Goal: Task Accomplishment & Management: Manage account settings

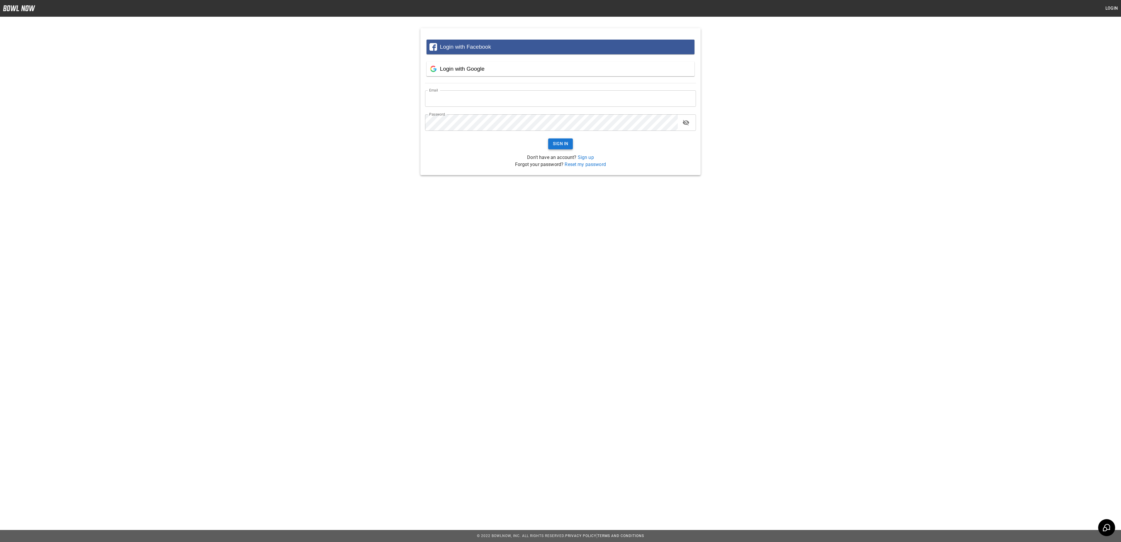
type input "**********"
click at [557, 147] on button "Sign In" at bounding box center [560, 143] width 25 height 11
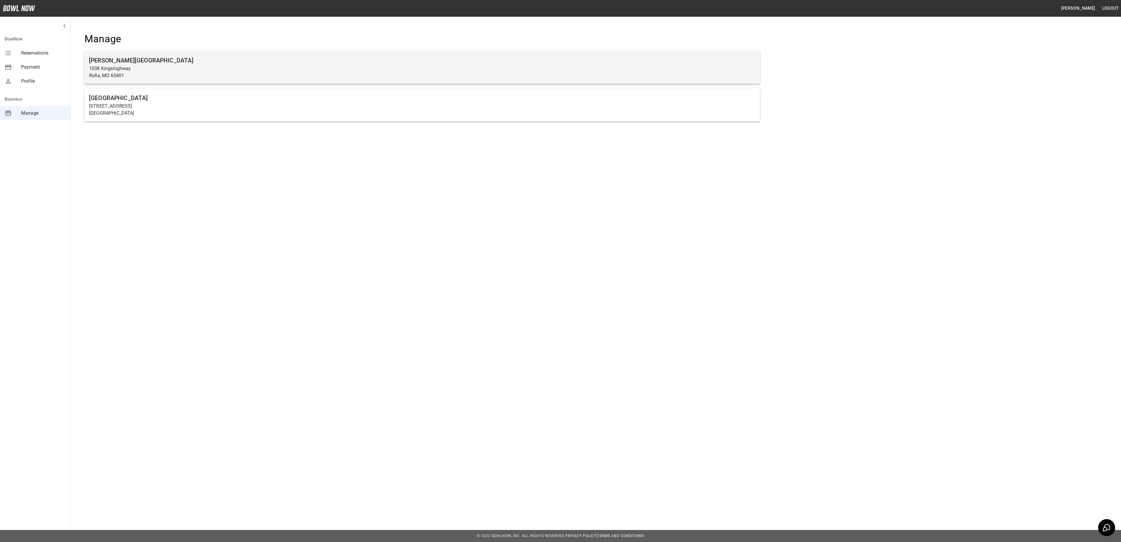
click at [140, 61] on h6 "[PERSON_NAME][GEOGRAPHIC_DATA]" at bounding box center [422, 60] width 666 height 9
click at [142, 74] on p "Rolla, MO 65401" at bounding box center [422, 75] width 666 height 7
click at [199, 77] on p "Rolla, MO 65401" at bounding box center [422, 75] width 666 height 7
click at [198, 77] on p "Rolla, MO 65401" at bounding box center [422, 75] width 666 height 7
click at [166, 65] on p "1038 Kingshighway" at bounding box center [422, 68] width 666 height 7
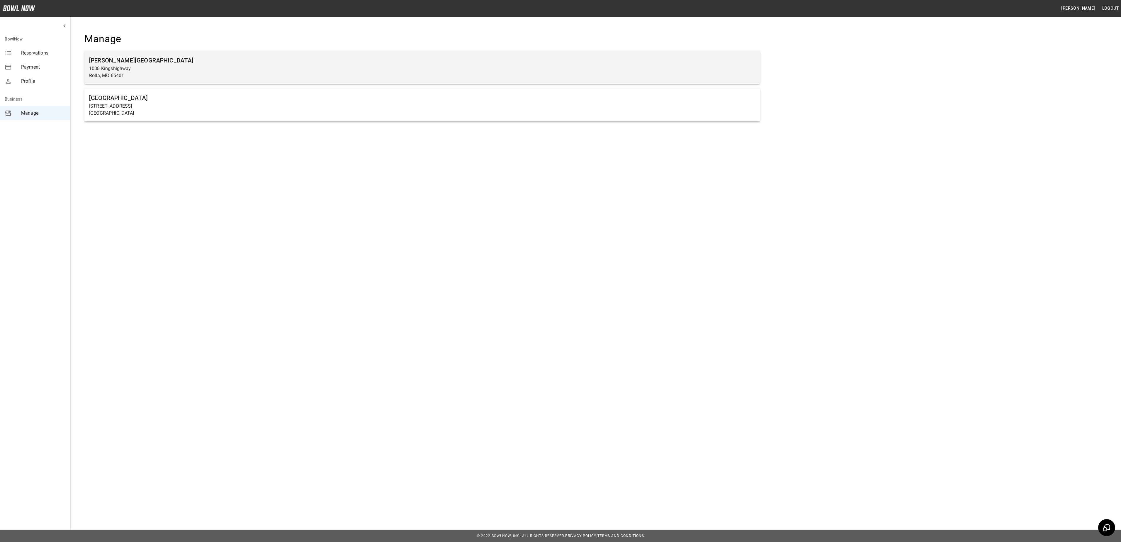
click at [166, 65] on p "1038 Kingshighway" at bounding box center [422, 68] width 666 height 7
click at [133, 67] on p "1038 Kingshighway" at bounding box center [422, 68] width 666 height 7
click at [165, 70] on p "1038 Kingshighway" at bounding box center [422, 68] width 666 height 7
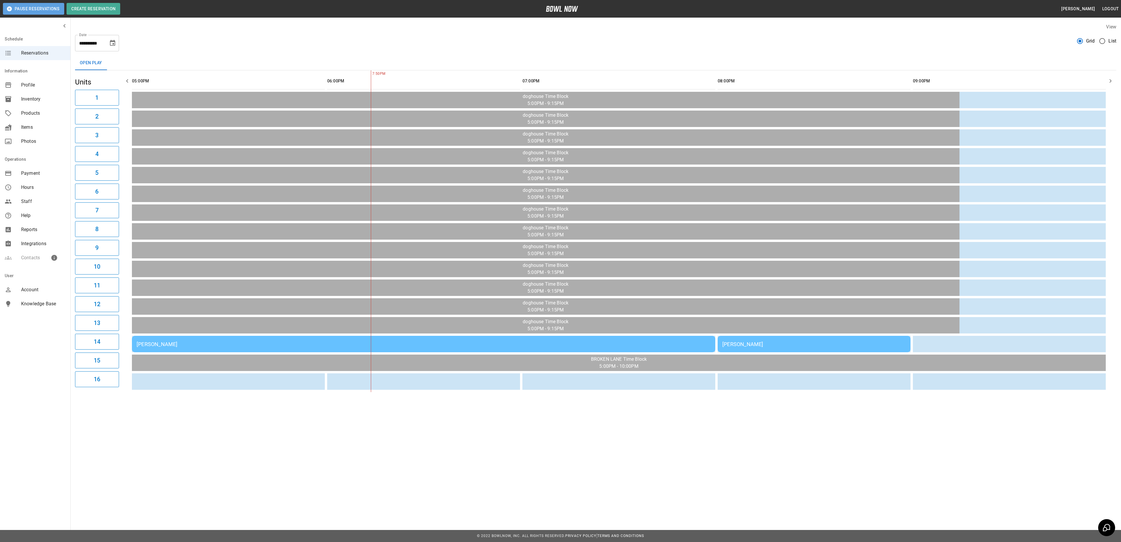
click at [19, 12] on button "Pause Reservations" at bounding box center [33, 9] width 61 height 12
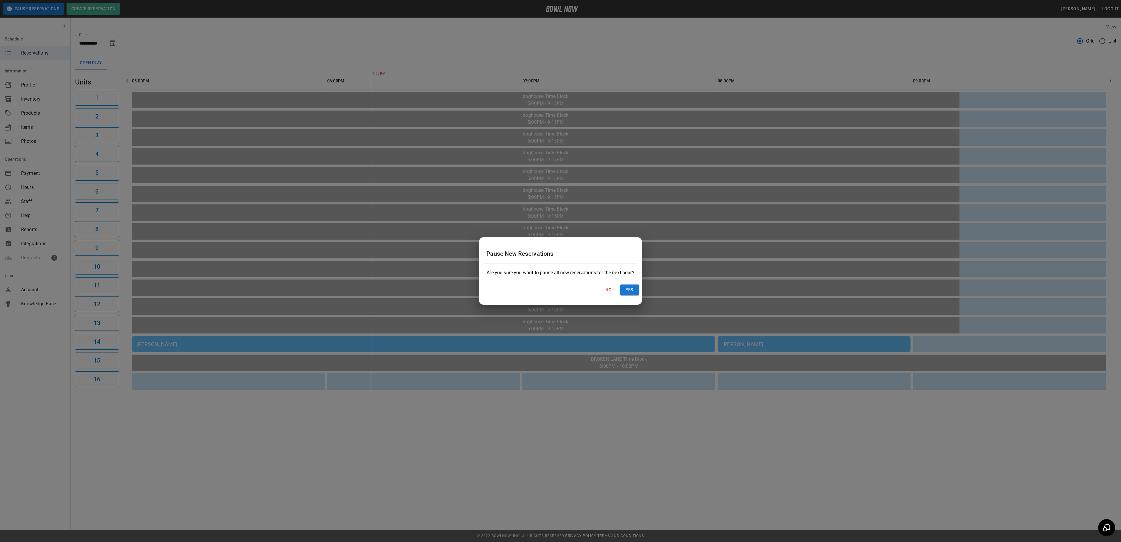
click at [560, 270] on div "No Yes" at bounding box center [560, 290] width 162 height 16
click at [560, 270] on button "Yes" at bounding box center [629, 289] width 19 height 11
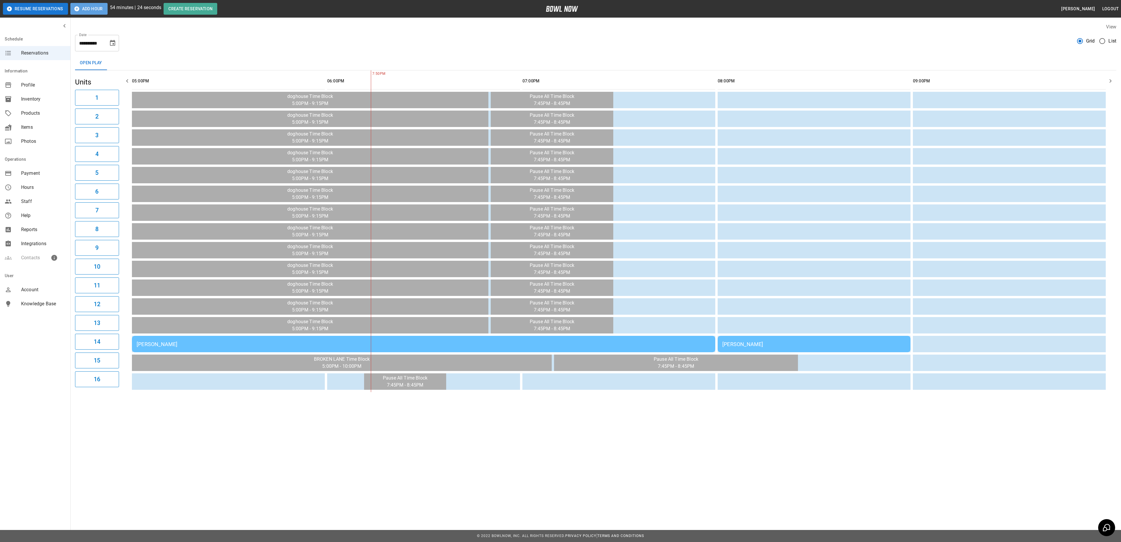
click at [89, 11] on button "Add Hour" at bounding box center [88, 9] width 37 height 12
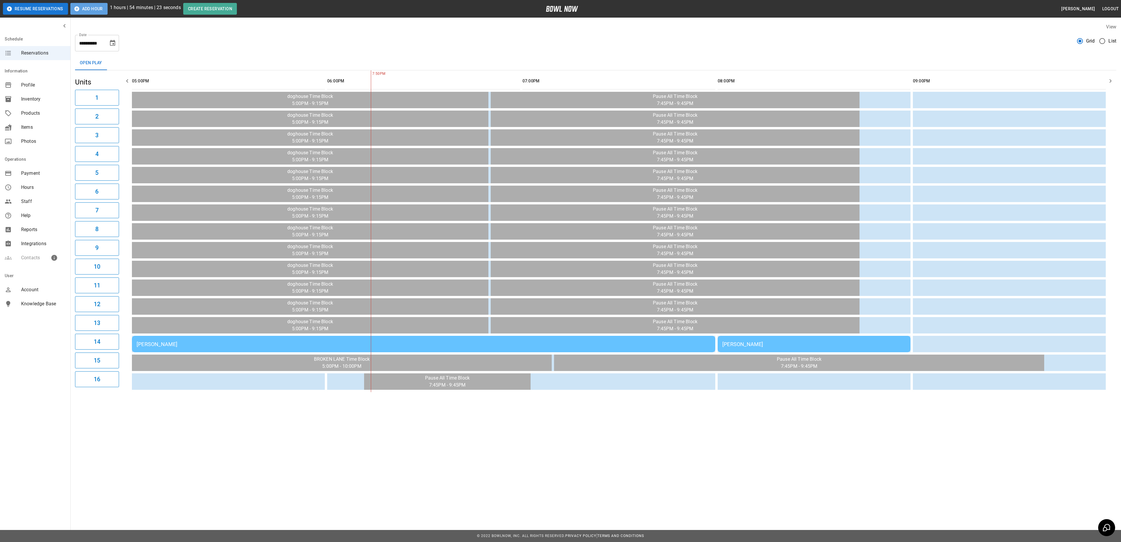
click at [88, 11] on button "Add Hour" at bounding box center [88, 9] width 37 height 12
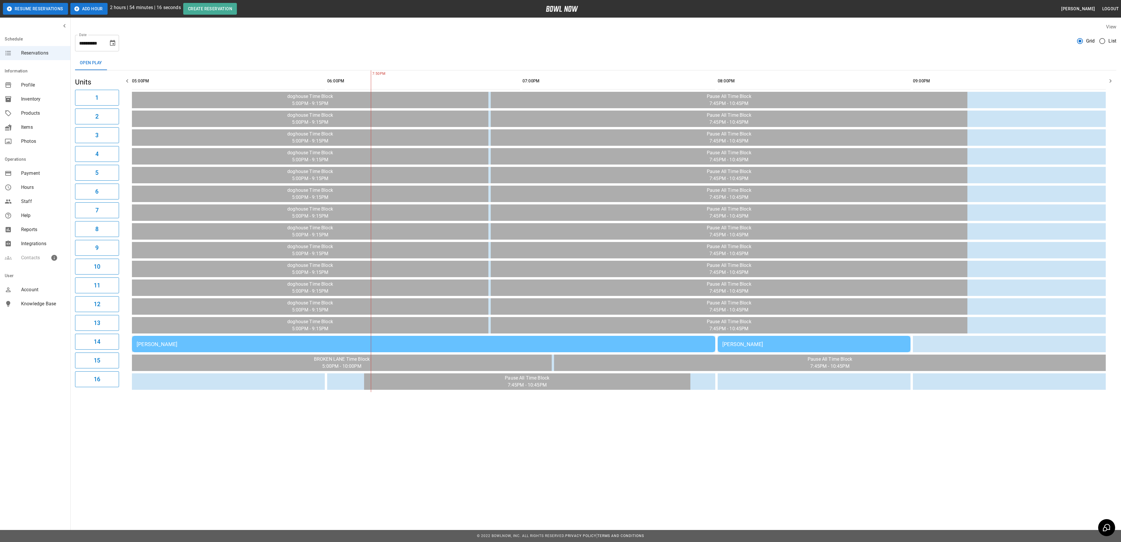
click at [101, 9] on button "Add Hour" at bounding box center [88, 9] width 37 height 12
